Goal: Browse casually

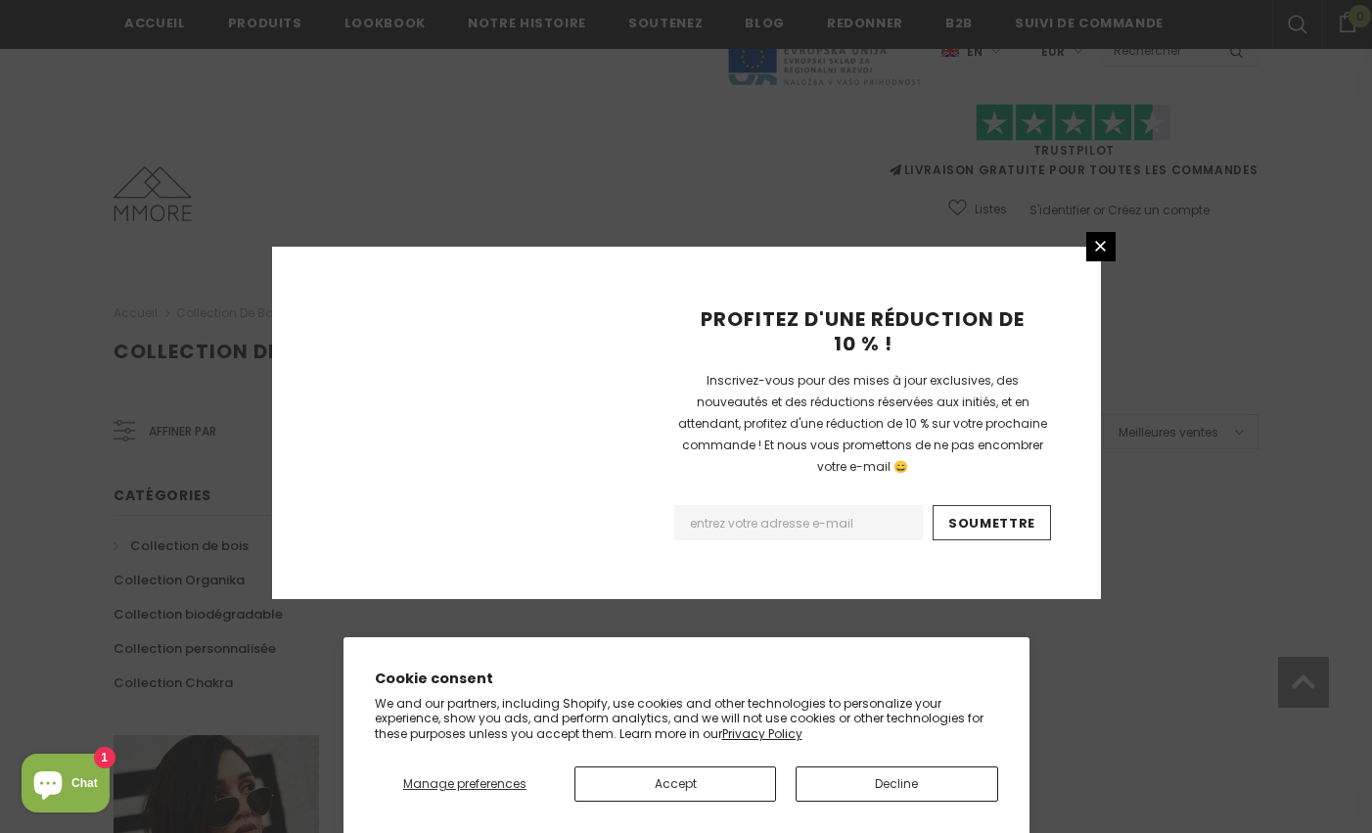
scroll to position [1220, 0]
